Goal: Navigation & Orientation: Find specific page/section

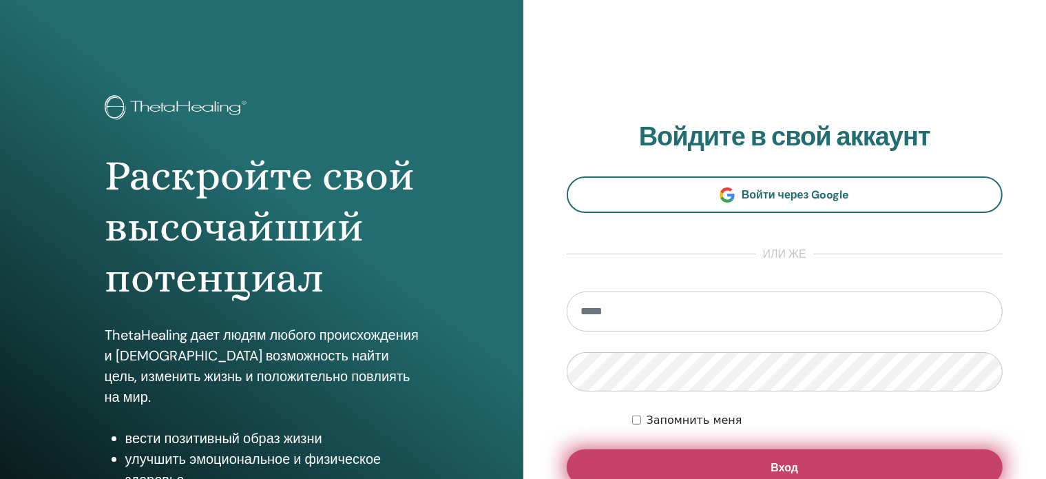
type input "**********"
click at [687, 465] on button "Вход" at bounding box center [785, 467] width 437 height 36
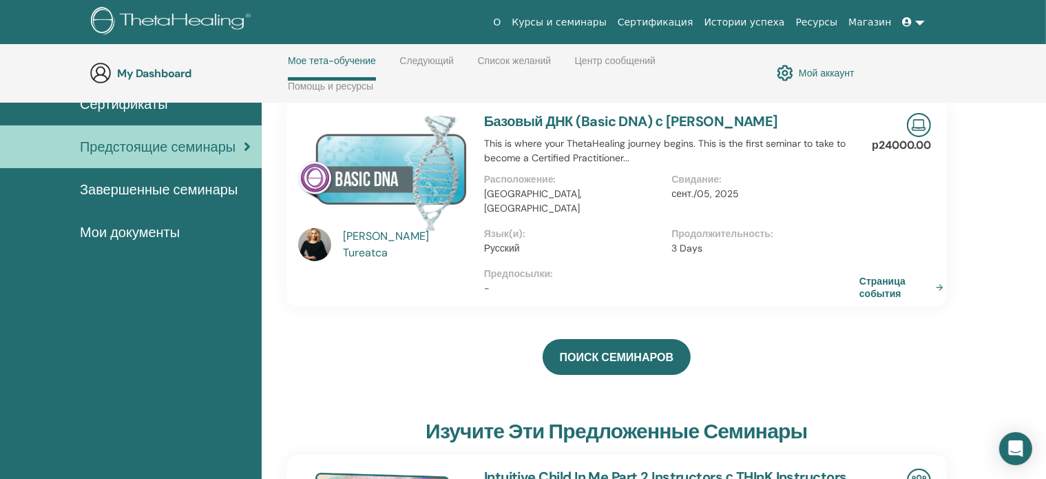
scroll to position [127, 0]
click at [903, 275] on link "Страница события" at bounding box center [906, 287] width 90 height 25
